Goal: Task Accomplishment & Management: Manage account settings

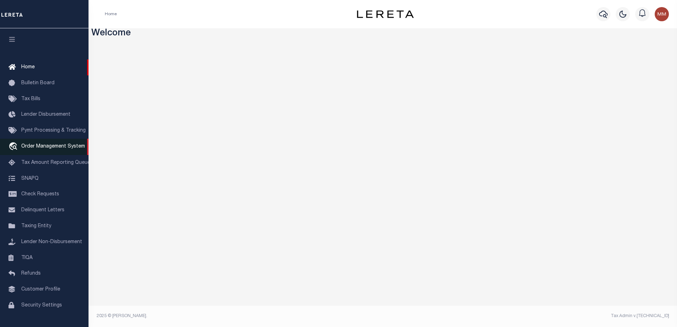
click at [43, 147] on span "Order Management System" at bounding box center [53, 146] width 64 height 5
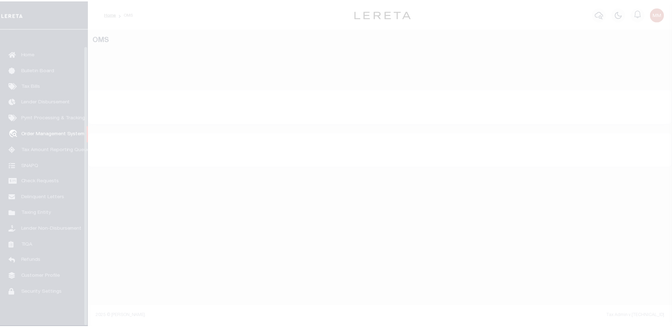
scroll to position [18, 0]
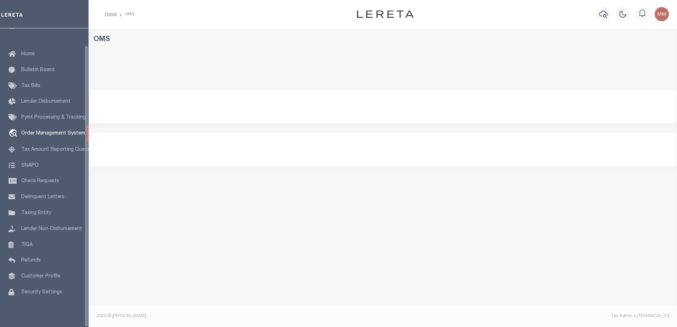
select select "200"
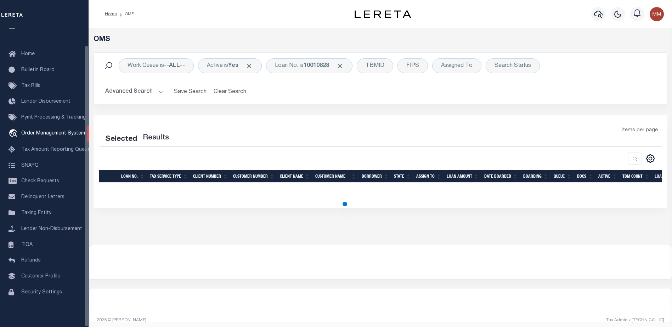
select select "200"
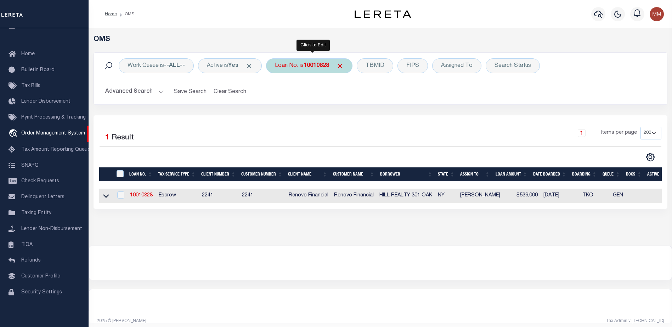
click at [320, 66] on b "10010828" at bounding box center [316, 66] width 25 height 6
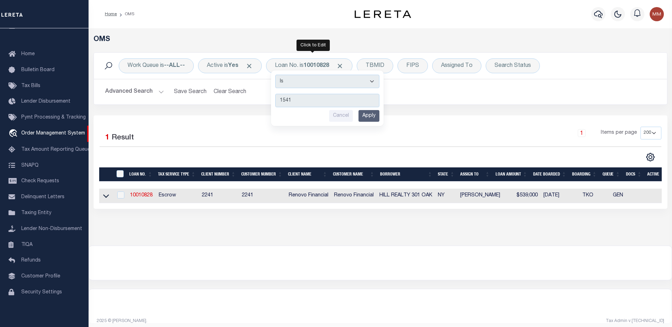
type input "15414"
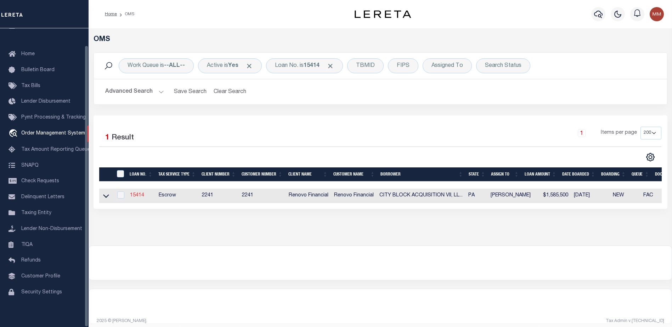
click at [135, 197] on link "15414" at bounding box center [137, 195] width 14 height 5
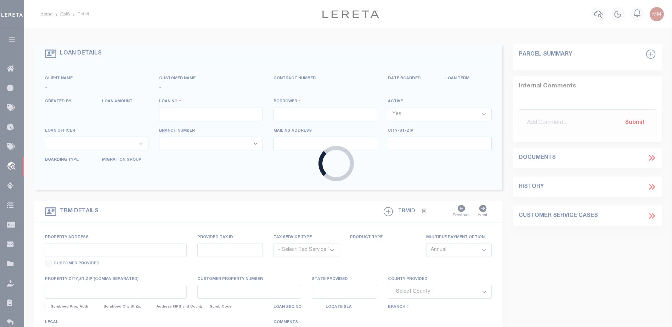
type input "15414"
type input "CITY BLOCK ACQUISITION VII, LLC"
select select
type input "[STREET_ADDRESS][PERSON_NAME]"
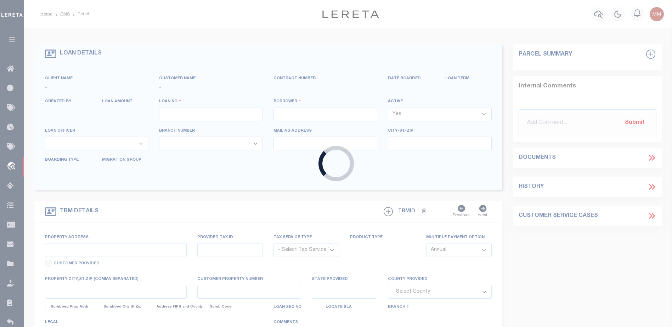
type input "[GEOGRAPHIC_DATA] [GEOGRAPHIC_DATA] 18966"
select select "10"
select select "Escrow"
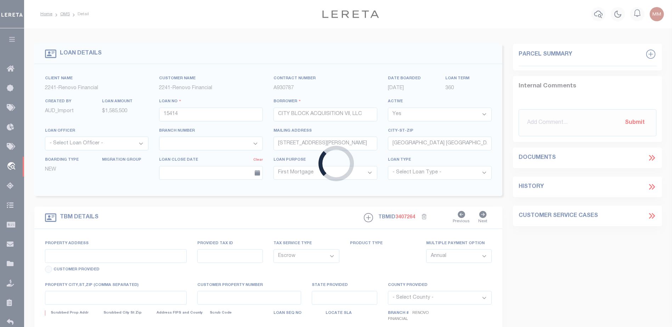
type input "[STREET_ADDRESS]"
select select
type input "[GEOGRAPHIC_DATA], [GEOGRAPHIC_DATA] 19143"
type input "a0kUS000007MwXZ"
type input "PA"
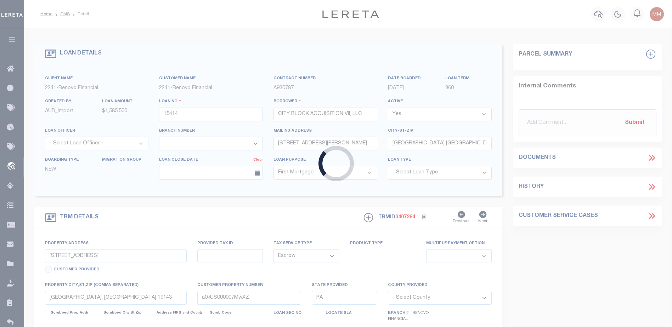
select select
type textarea "LEGAL REQUIRED"
type textarea "Liability Limited to Customer Provided Parcel"
select select "25066"
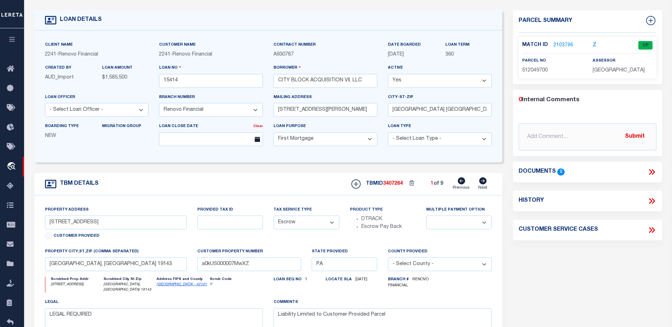
scroll to position [35, 0]
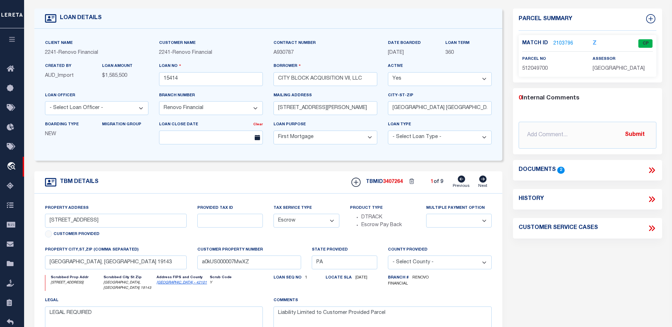
click at [482, 178] on icon at bounding box center [482, 179] width 7 height 7
type input "[STREET_ADDRESS][PERSON_NAME]"
select select
type input "[GEOGRAPHIC_DATA], [GEOGRAPHIC_DATA] 19139"
type input "a0kUS000007MwR7"
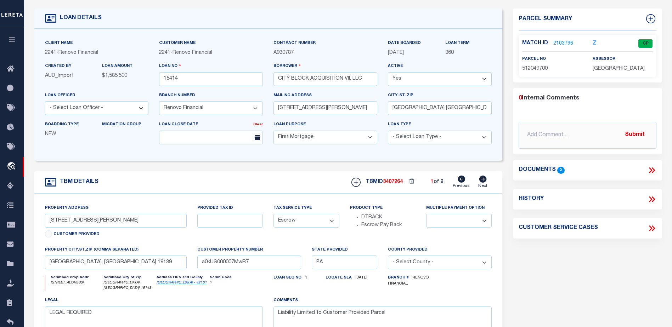
select select
click at [482, 178] on icon at bounding box center [482, 179] width 7 height 7
type input "[STREET_ADDRESS]"
select select
type input "[GEOGRAPHIC_DATA], [GEOGRAPHIC_DATA] 19131"
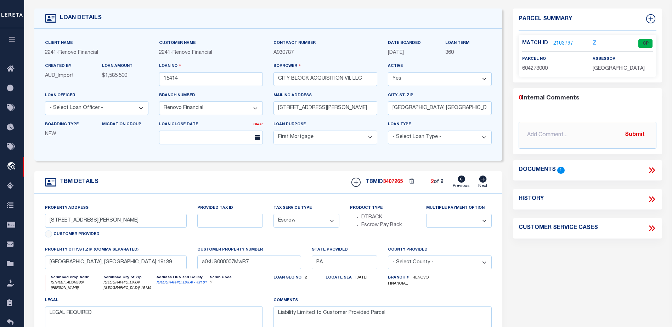
type input "a0kUS000007Negf"
select select
click at [463, 180] on icon at bounding box center [461, 179] width 7 height 7
type input "[STREET_ADDRESS][PERSON_NAME]"
select select
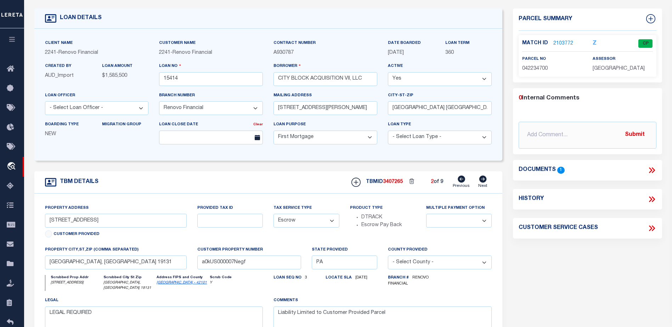
type input "[GEOGRAPHIC_DATA], [GEOGRAPHIC_DATA] 19139"
type input "a0kUS000007MwR7"
select select
click at [560, 42] on link "2103797" at bounding box center [563, 43] width 20 height 7
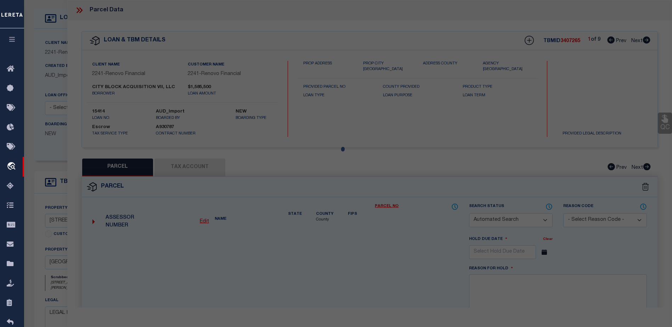
checkbox input "false"
select select "CP"
type input "CITY BLOCK ACQUISITION IX LLC"
select select "AGW"
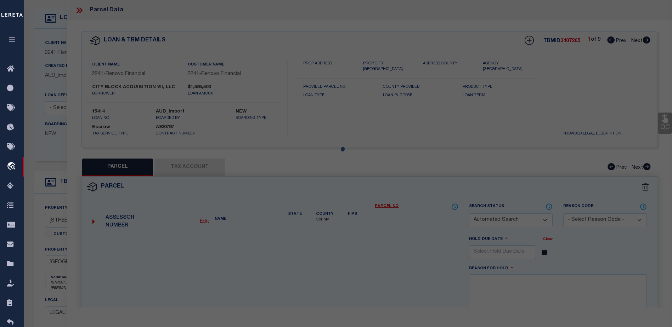
select select "ADD"
type input "[STREET_ADDRESS][PERSON_NAME]"
checkbox input "false"
type textarea "ROW PORCH FRONT"
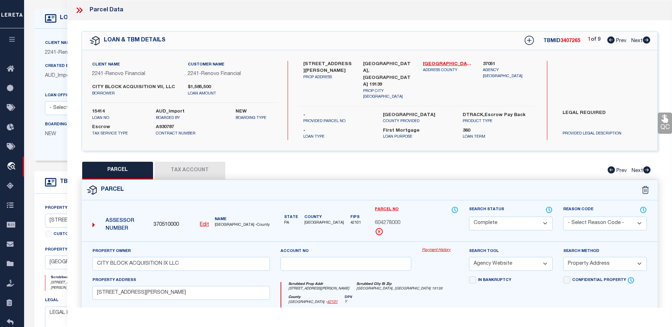
click at [428, 248] on link "Payment History" at bounding box center [440, 251] width 36 height 6
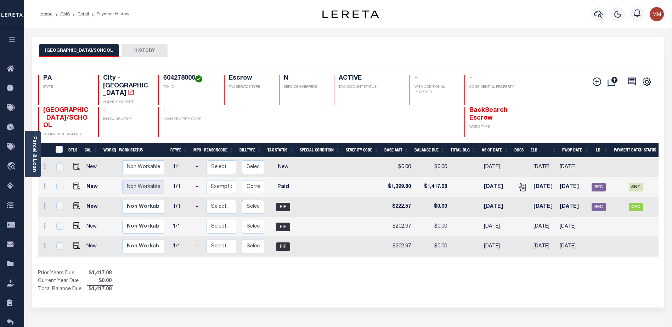
scroll to position [0, 46]
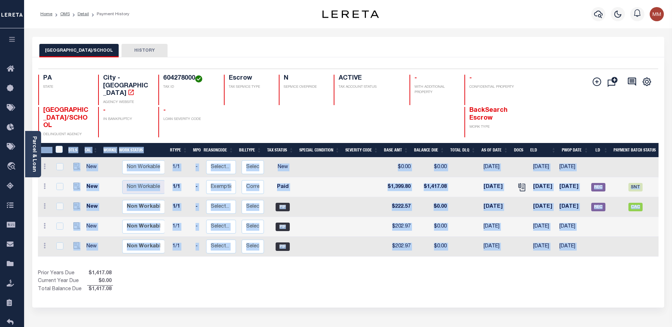
drag, startPoint x: 579, startPoint y: 253, endPoint x: 614, endPoint y: 248, distance: 34.7
click at [614, 248] on div "DTLS CAL WorkQ Work Status Work Type Tax Year RType MPO ReasonCode BillType Tax…" at bounding box center [348, 218] width 620 height 151
drag, startPoint x: 594, startPoint y: 269, endPoint x: 616, endPoint y: 229, distance: 46.0
click at [594, 270] on div "Show Tax Lines before Bill Release Date Prior Years Due $1,417.08 Current Year …" at bounding box center [348, 282] width 620 height 24
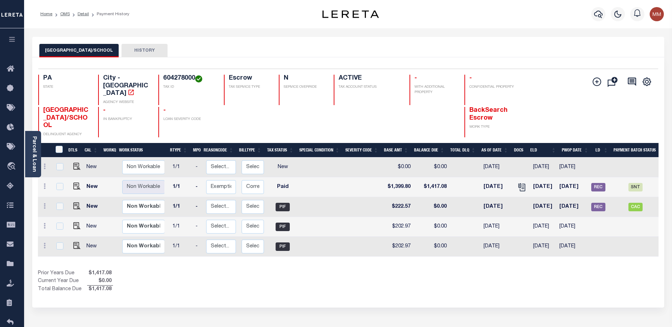
click at [317, 226] on td at bounding box center [322, 227] width 46 height 20
checkbox input "true"
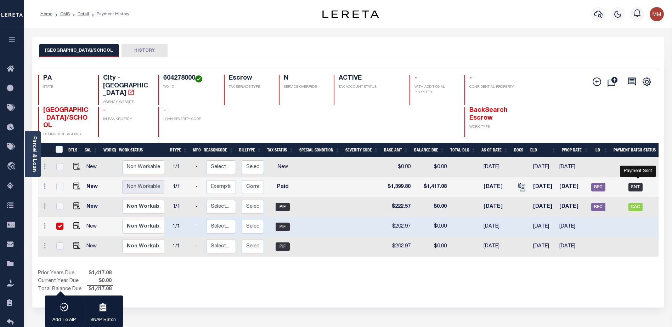
click at [637, 183] on span "SNT" at bounding box center [635, 187] width 14 height 8
checkbox input "true"
